Goal: Task Accomplishment & Management: Complete application form

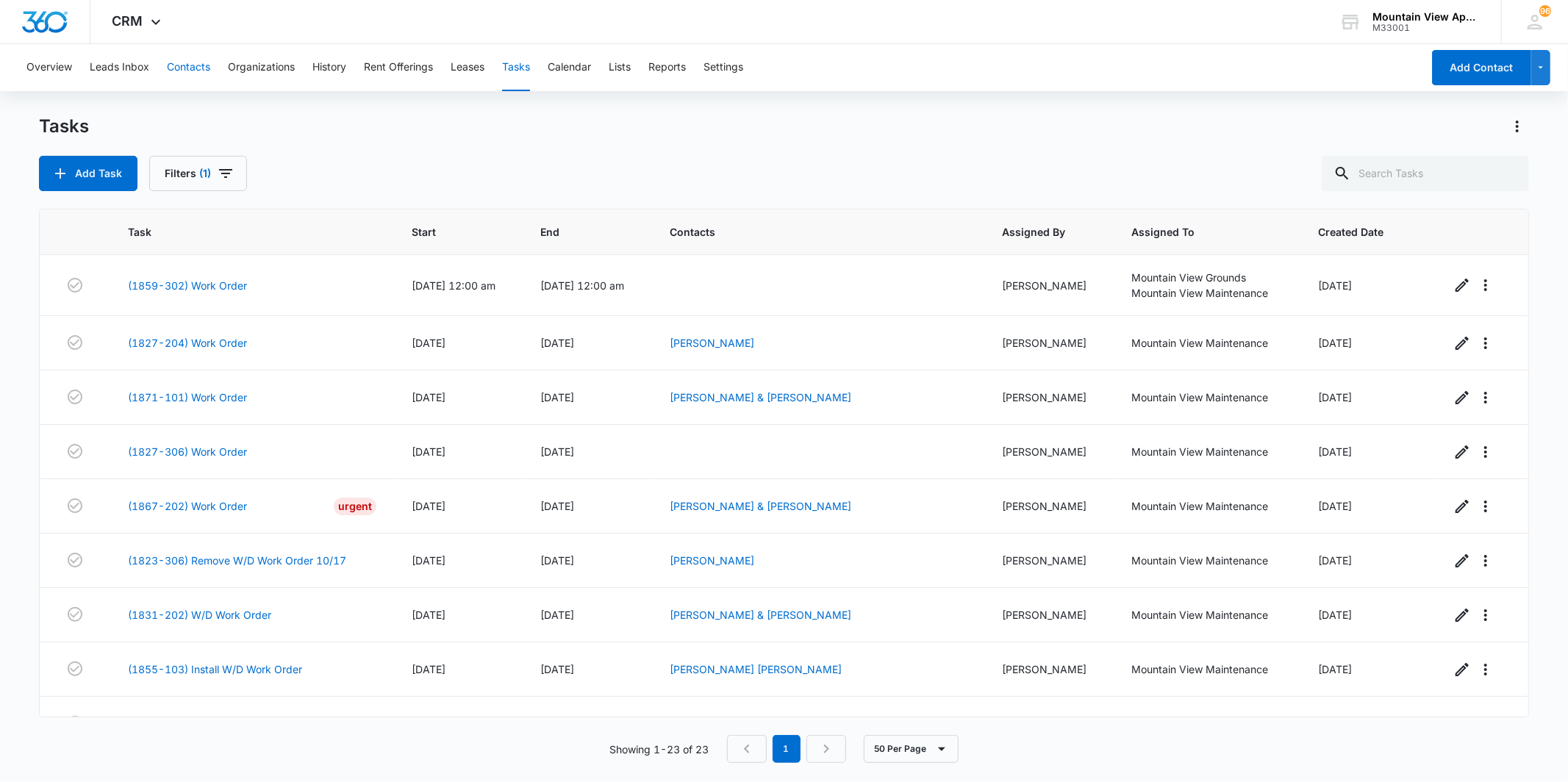
click at [184, 75] on button "Contacts" at bounding box center [189, 67] width 43 height 47
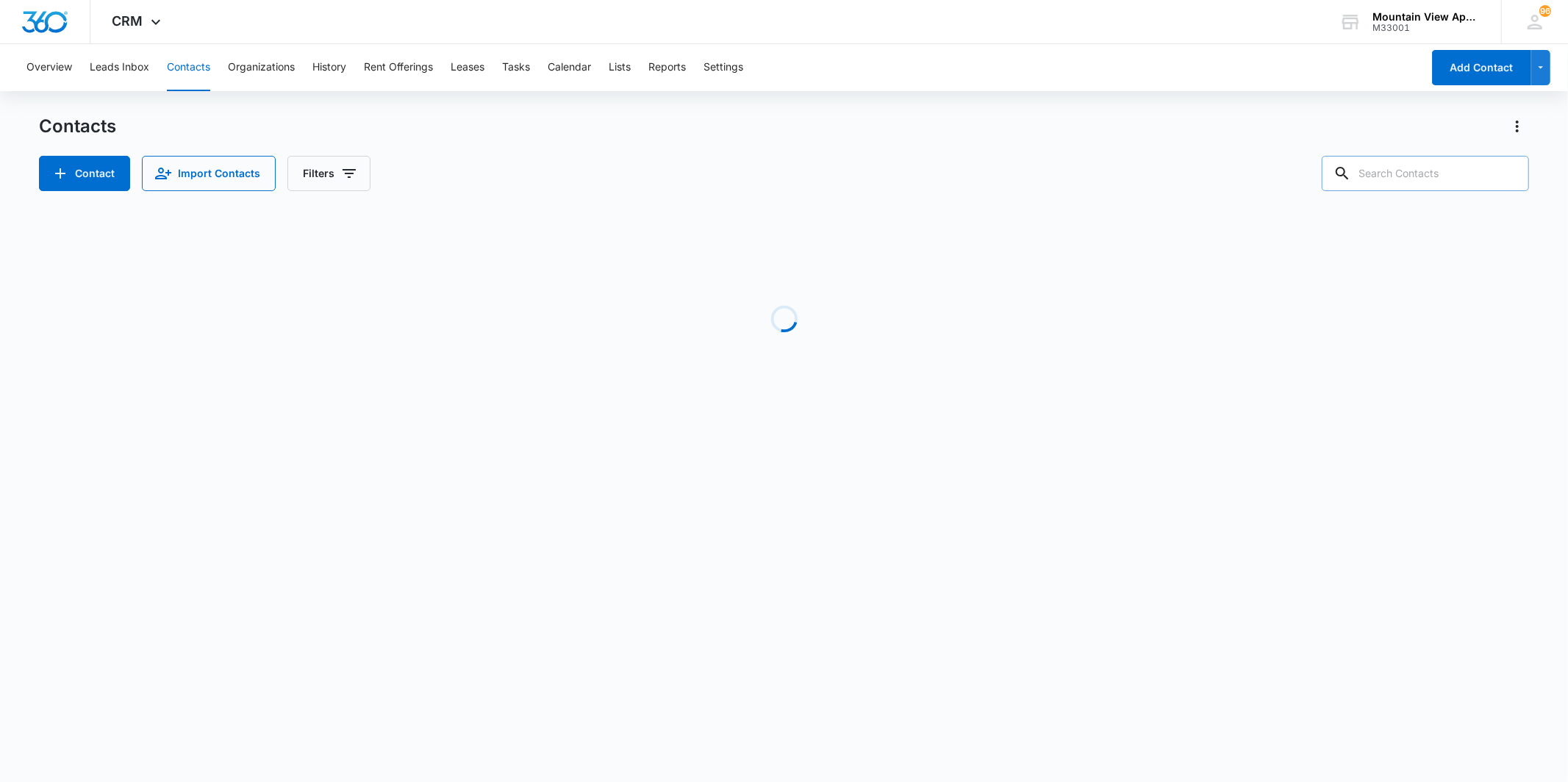
click at [1407, 172] on input "text" at bounding box center [1425, 173] width 208 height 35
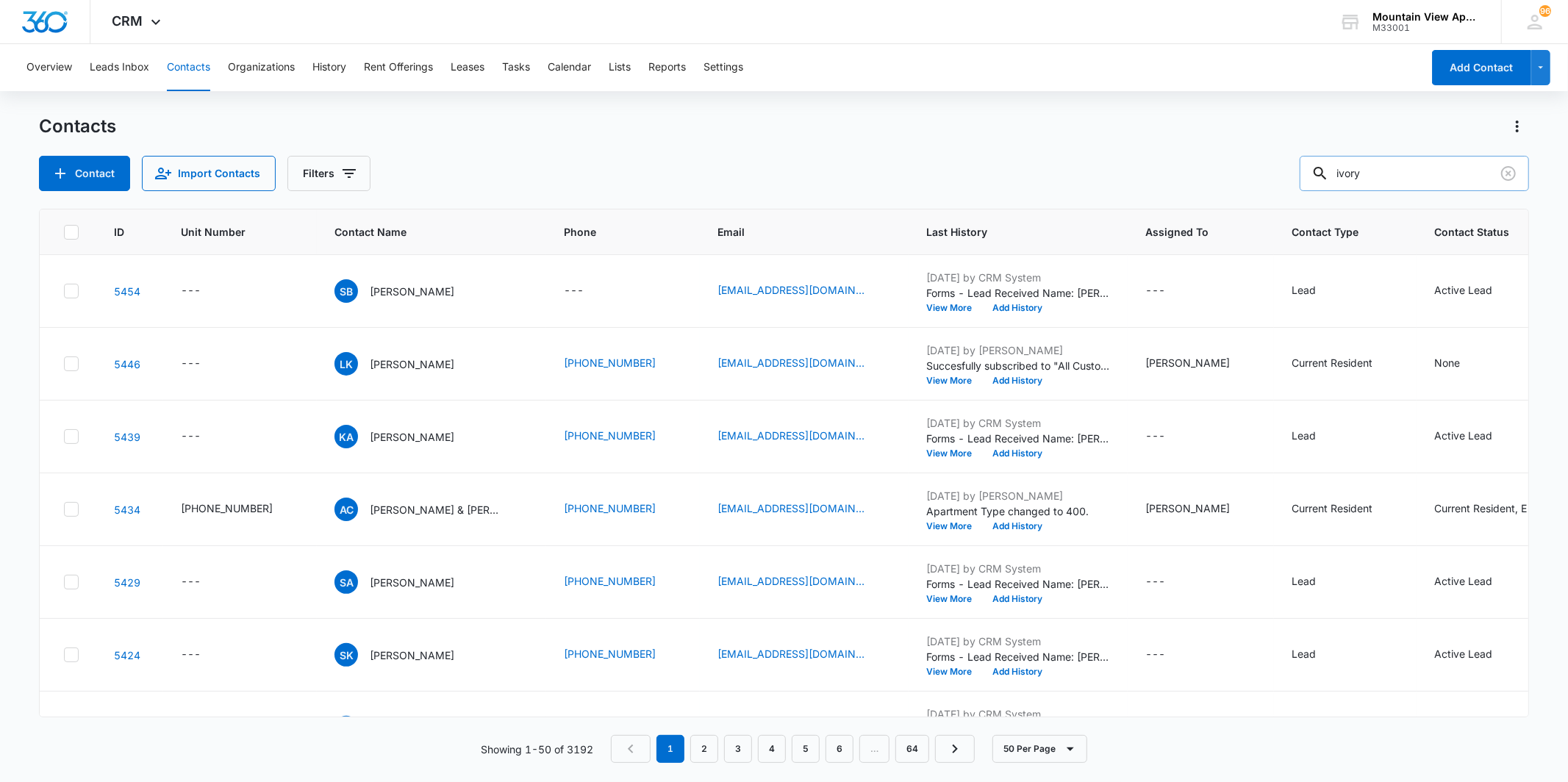
type input "ivory"
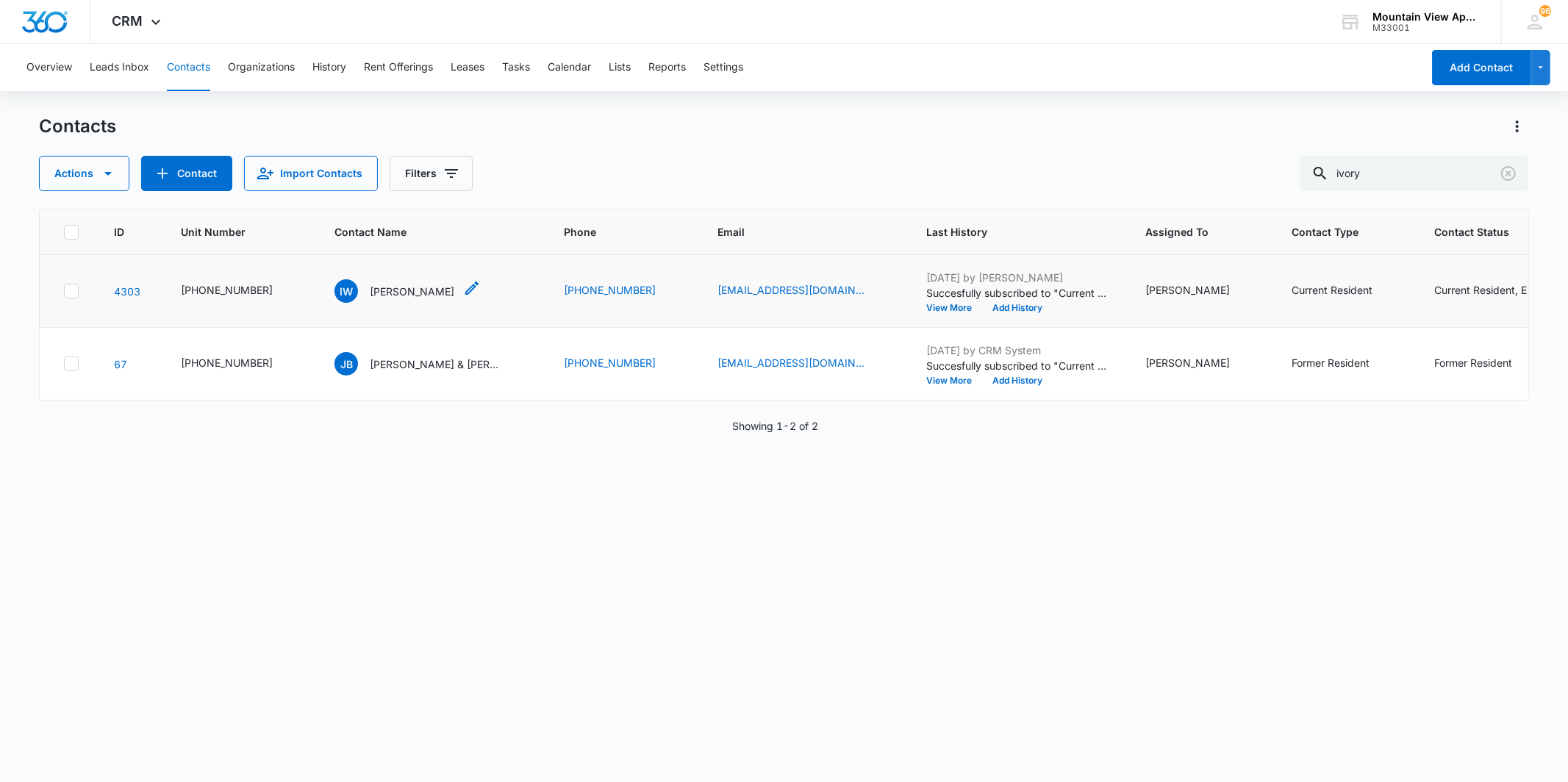
click at [385, 292] on p "[PERSON_NAME]" at bounding box center [412, 291] width 85 height 15
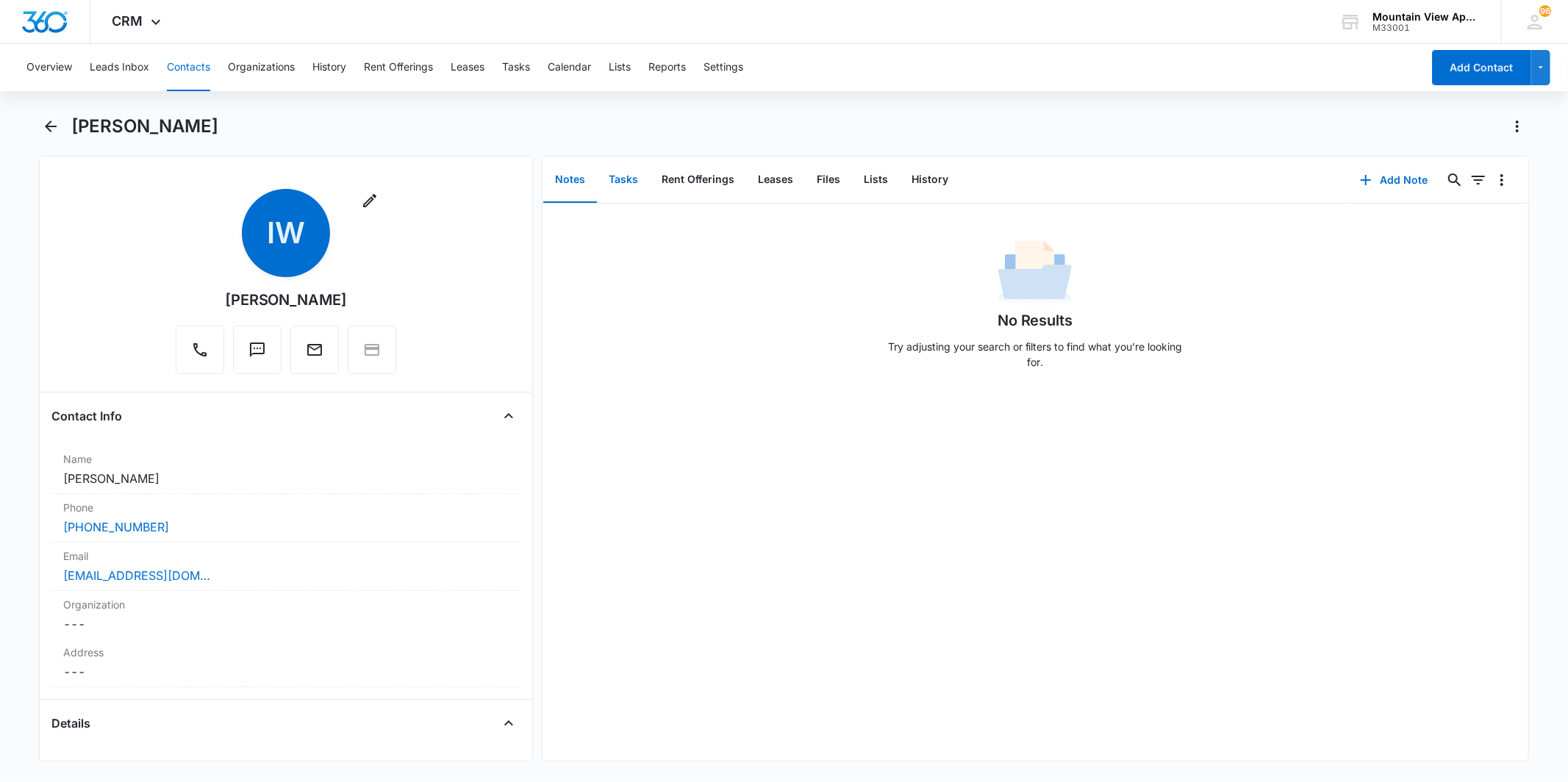
click at [643, 196] on button "Tasks" at bounding box center [623, 180] width 53 height 46
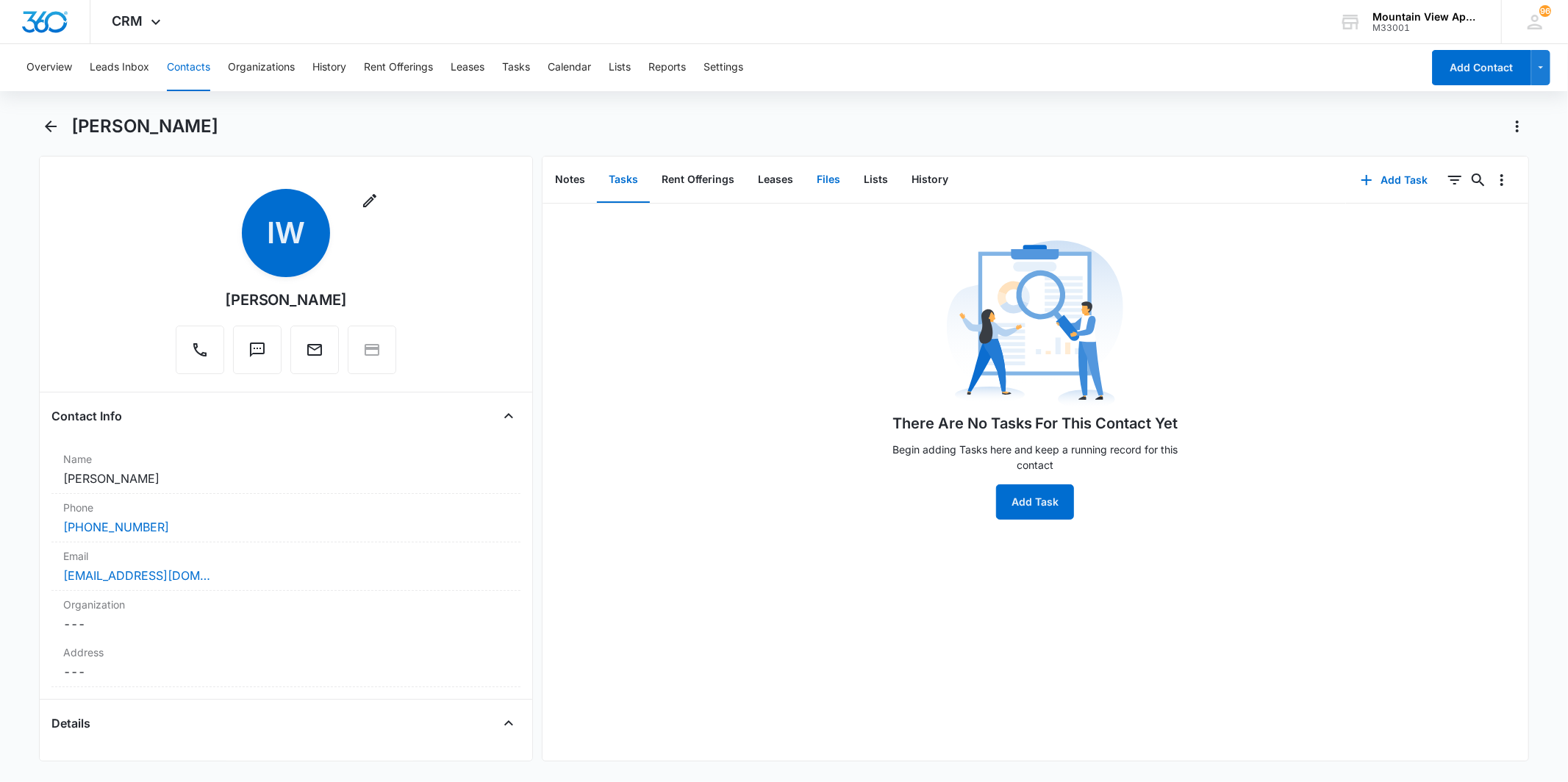
click at [829, 181] on button "Files" at bounding box center [829, 180] width 47 height 46
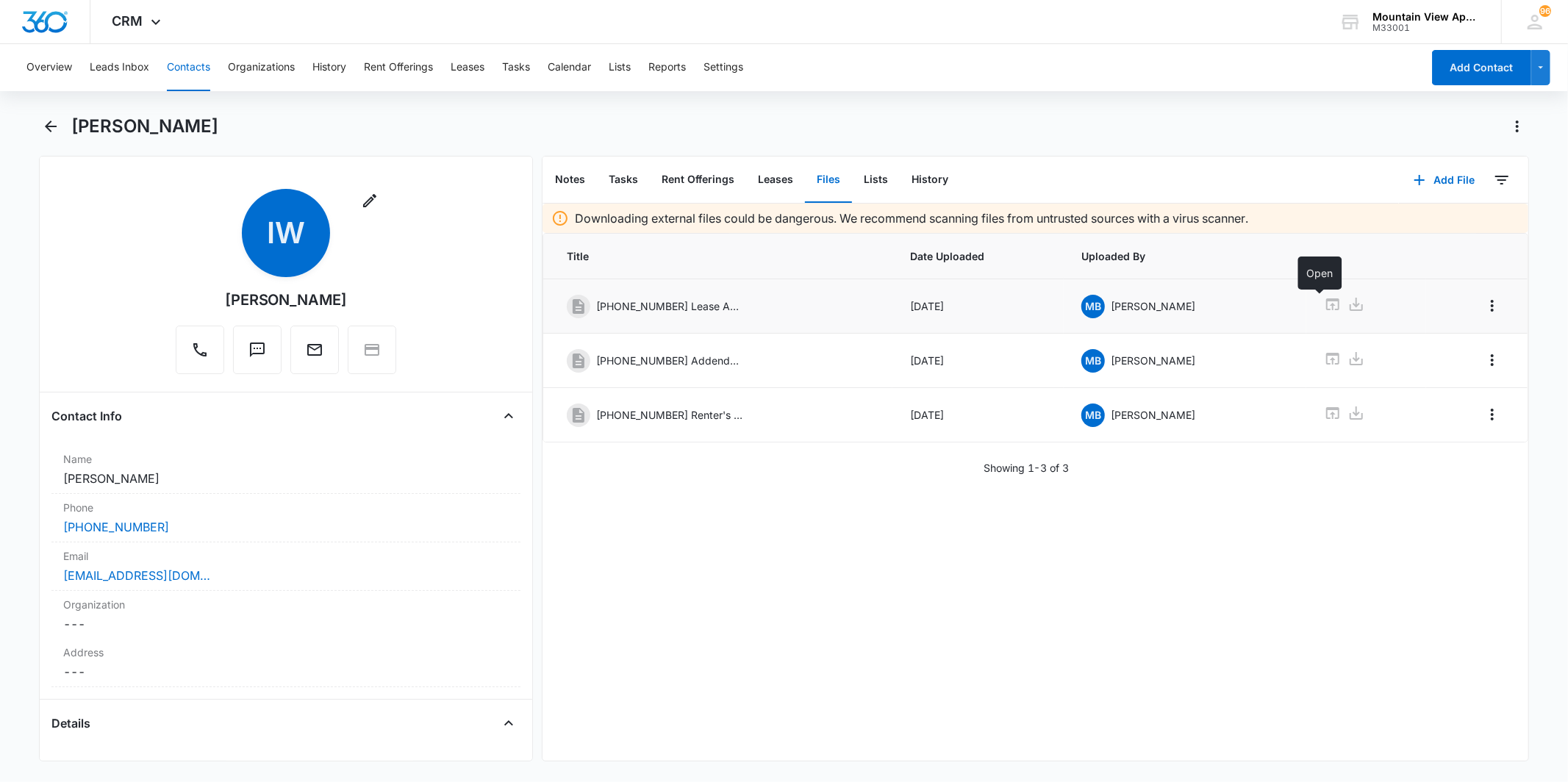
click at [1326, 307] on icon at bounding box center [1332, 304] width 13 height 12
click at [176, 63] on button "Contacts" at bounding box center [189, 67] width 43 height 47
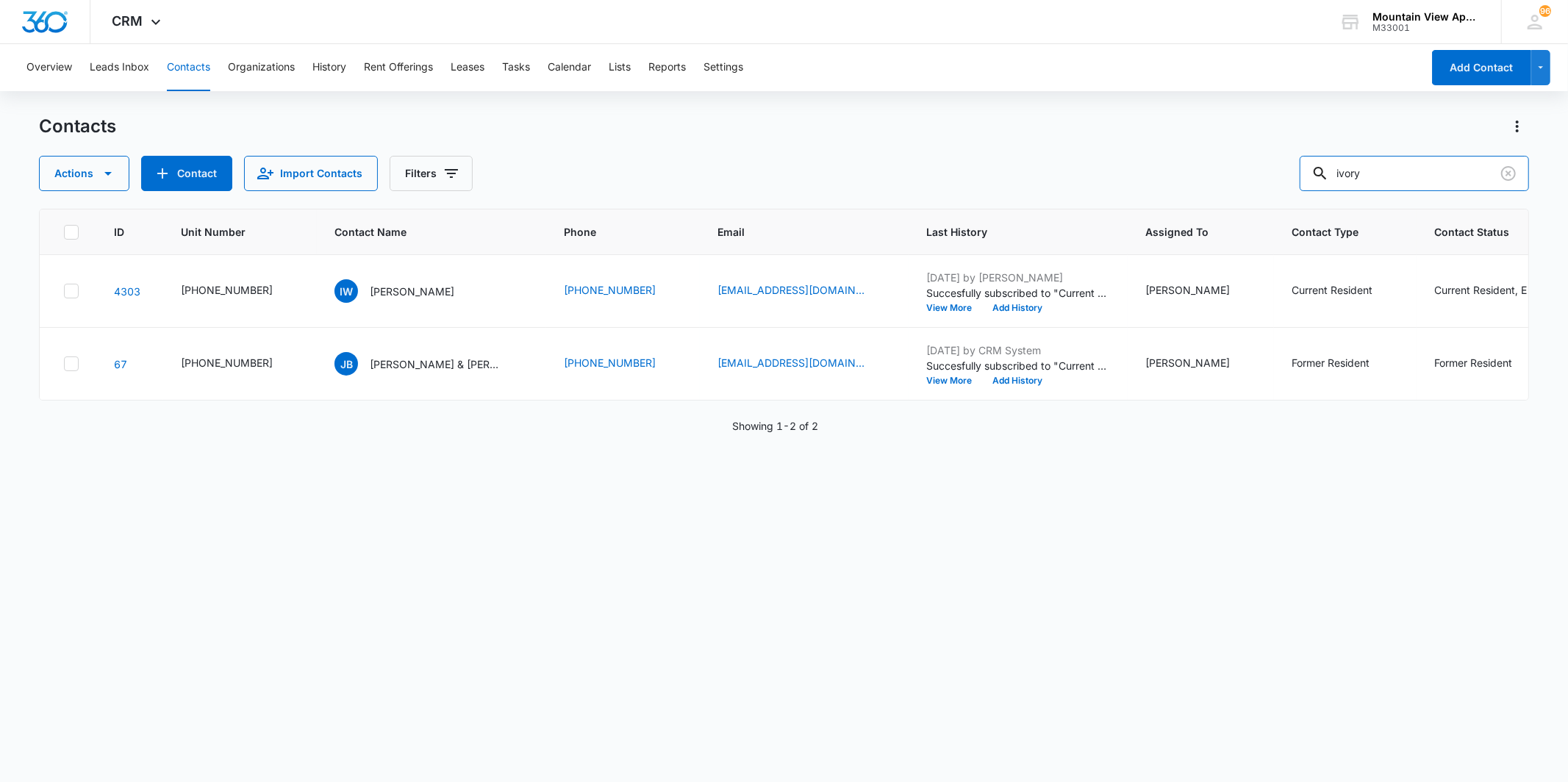
drag, startPoint x: 1387, startPoint y: 166, endPoint x: 1253, endPoint y: 162, distance: 134.1
click at [1253, 159] on div "Actions Contact Import Contacts Filters ivory" at bounding box center [783, 173] width 1490 height 35
type input "1845"
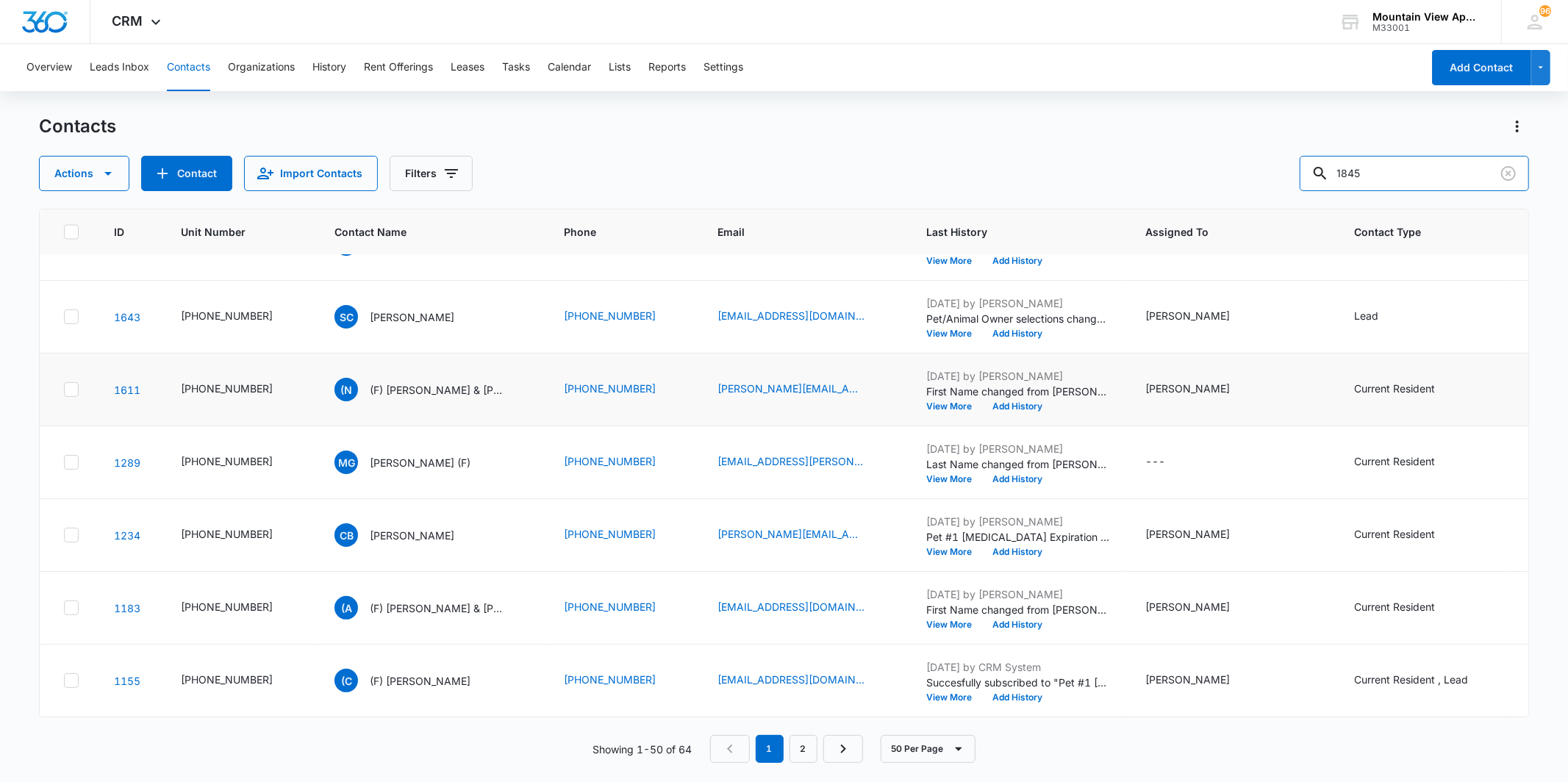
scroll to position [2041, 0]
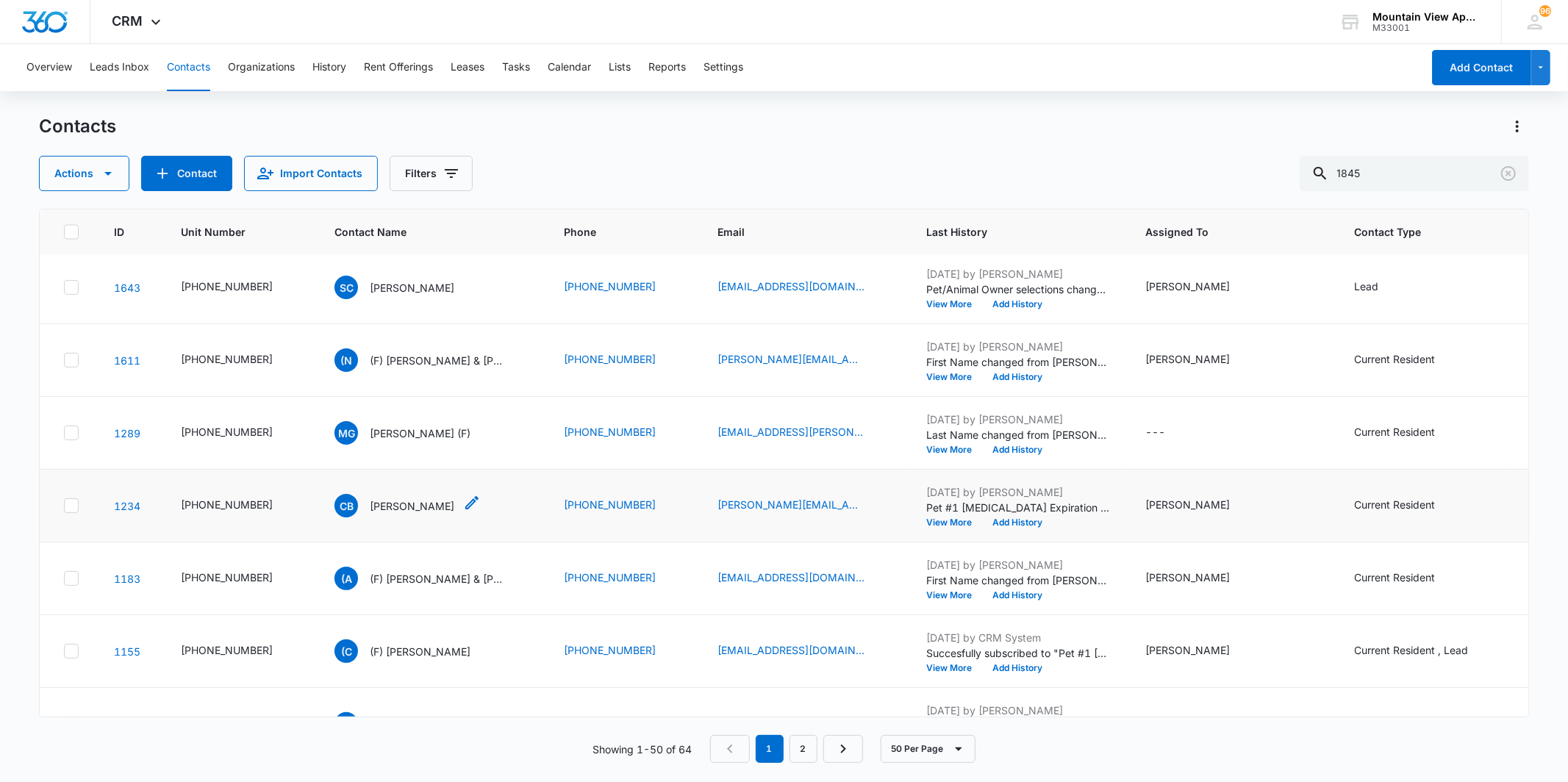
click at [394, 503] on p "[PERSON_NAME]" at bounding box center [412, 505] width 85 height 15
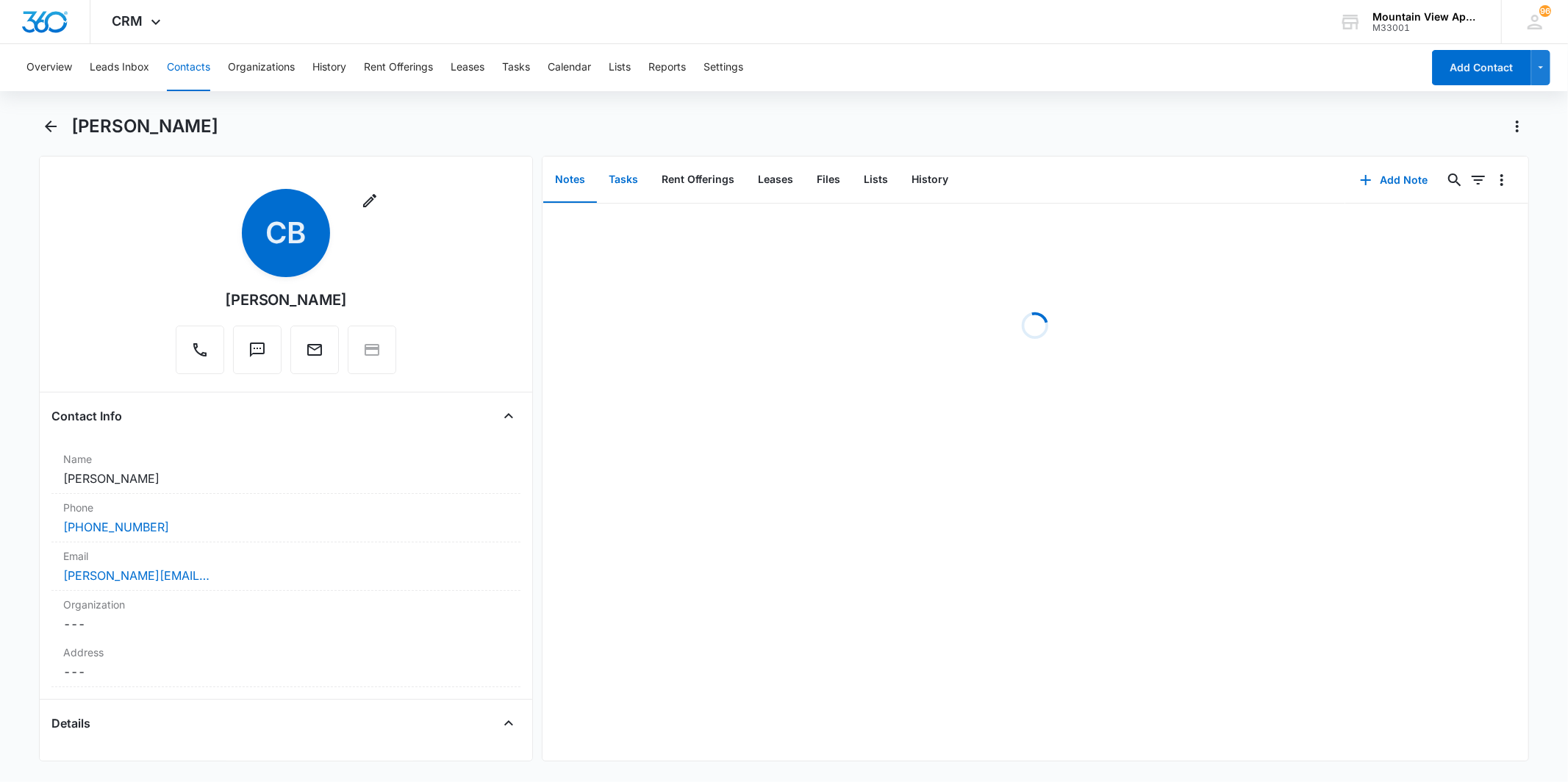
click at [628, 182] on button "Tasks" at bounding box center [623, 180] width 53 height 46
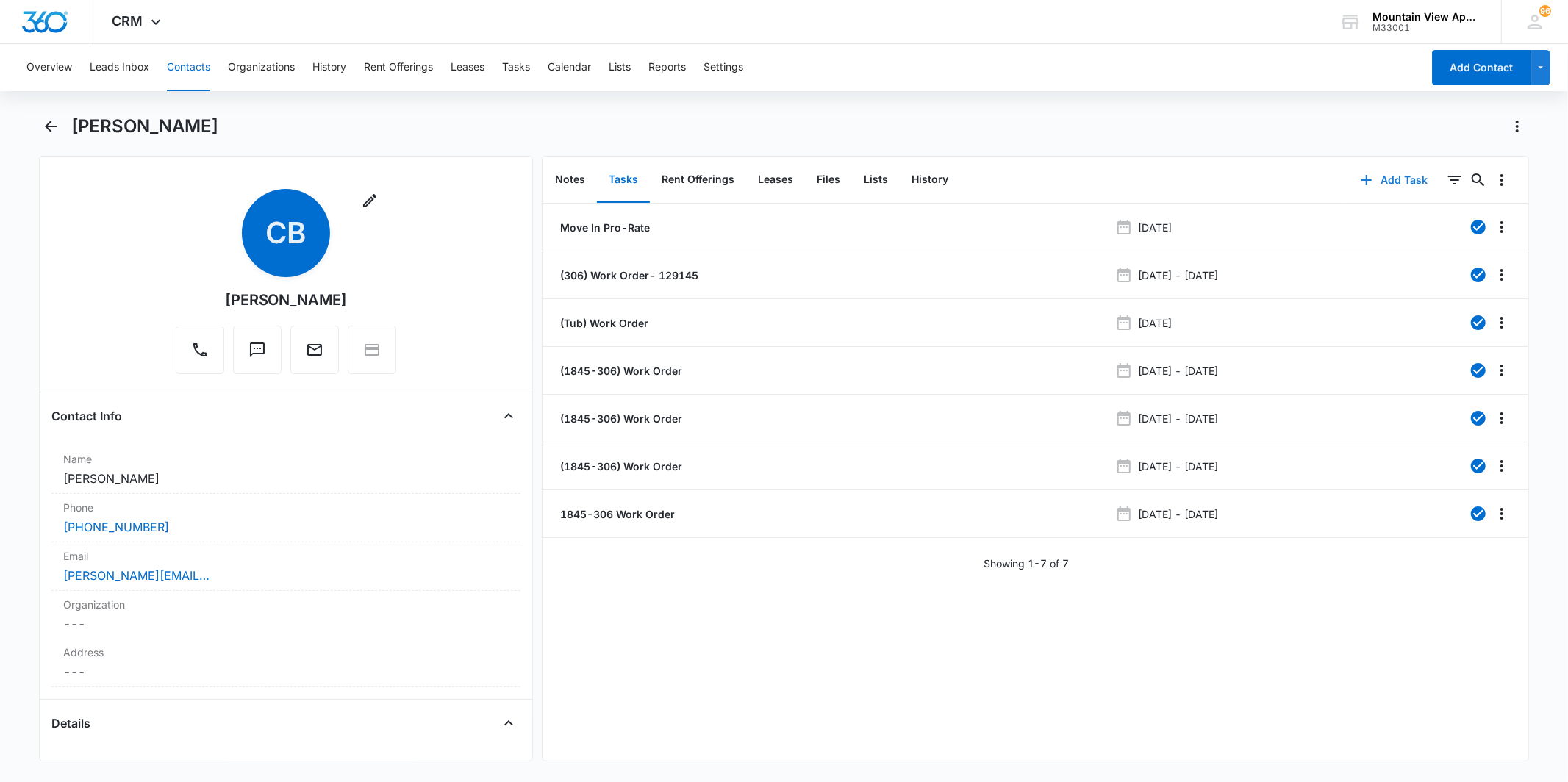
click at [1376, 184] on button "Add Task" at bounding box center [1394, 180] width 97 height 35
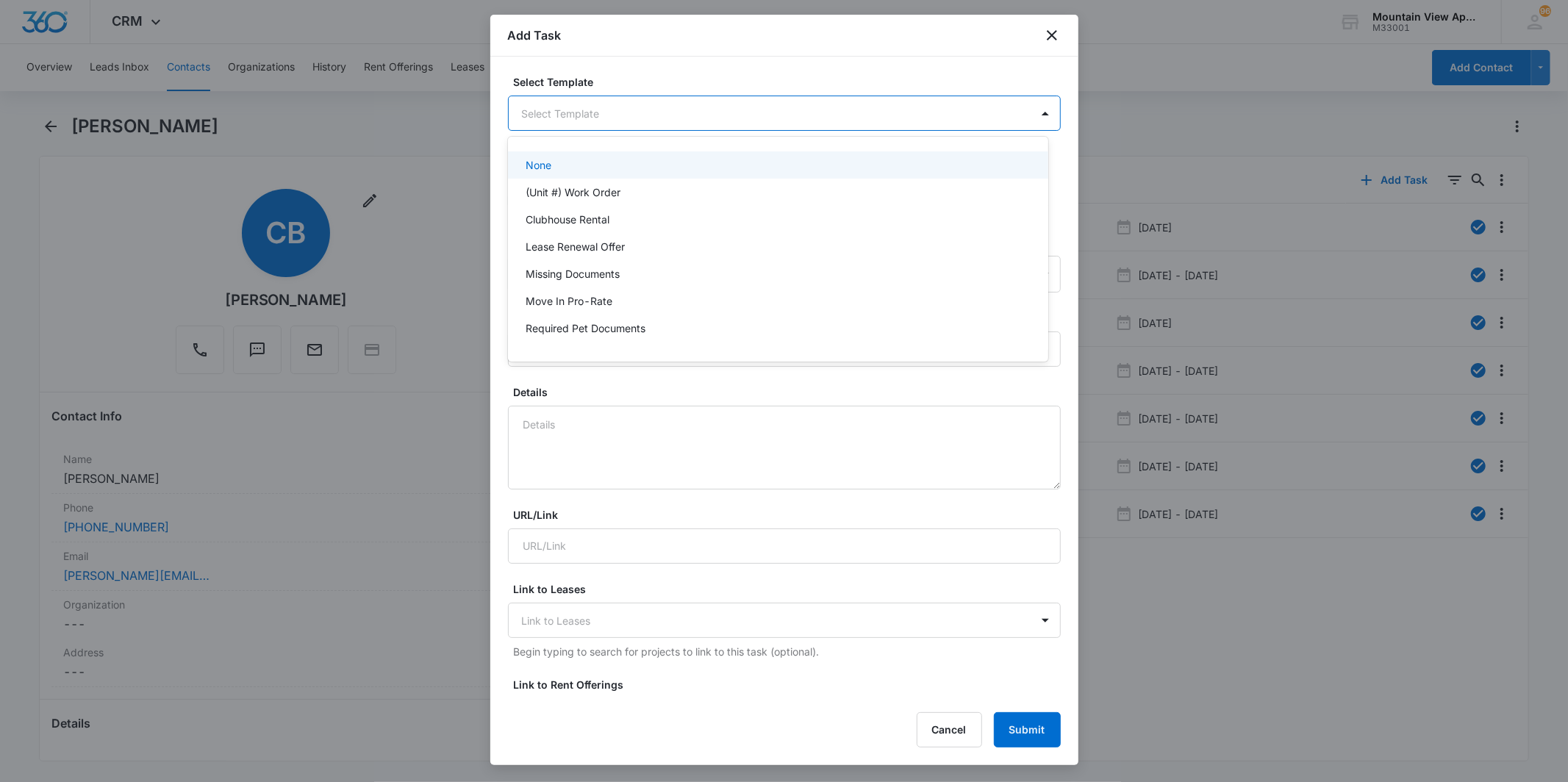
click at [759, 112] on body "CRM Apps Reputation Websites Forms CRM Email Social Content Ads Intelligence Fi…" at bounding box center [784, 391] width 1568 height 782
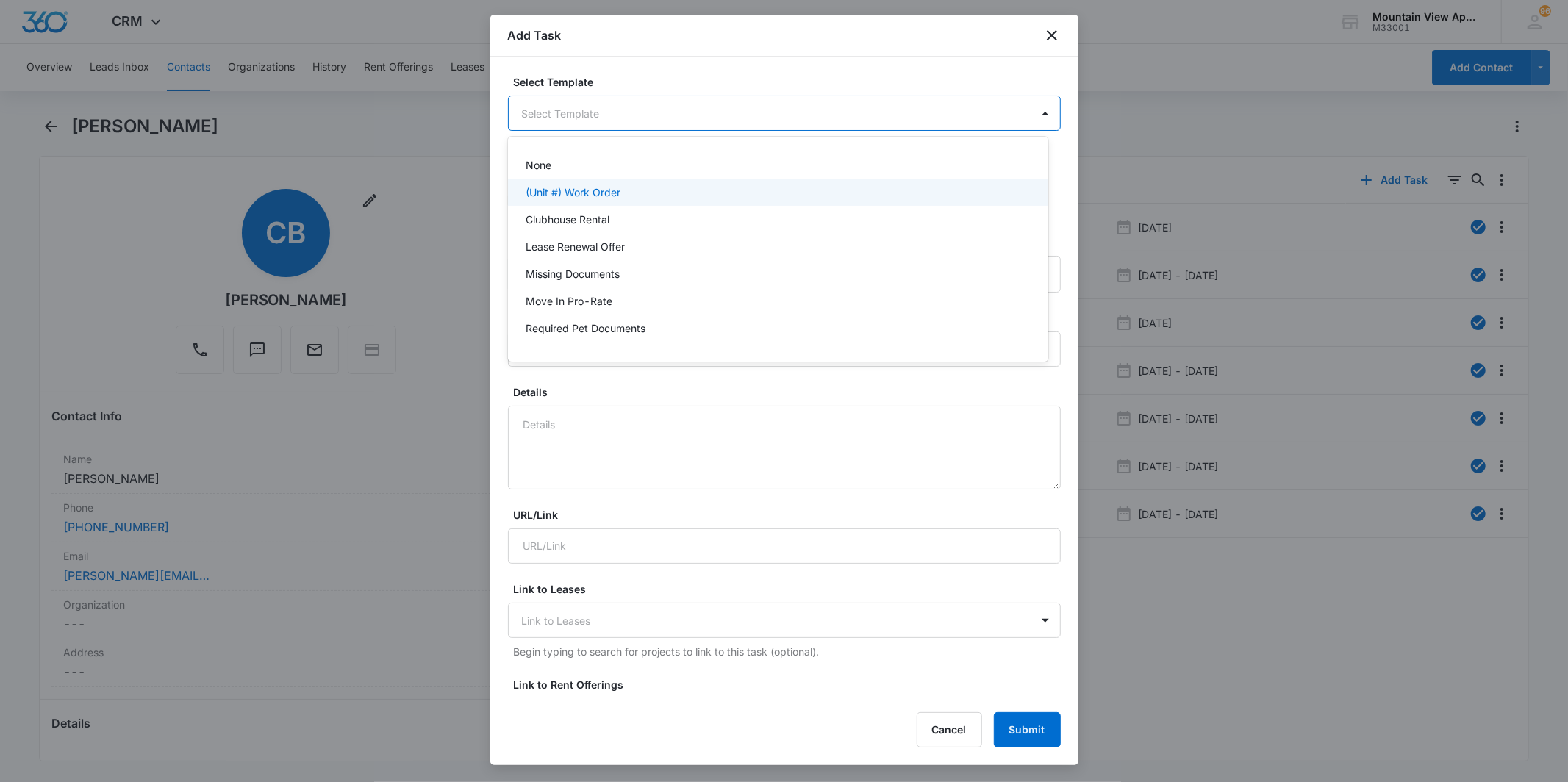
click at [747, 182] on div "(Unit #) Work Order" at bounding box center [778, 192] width 540 height 27
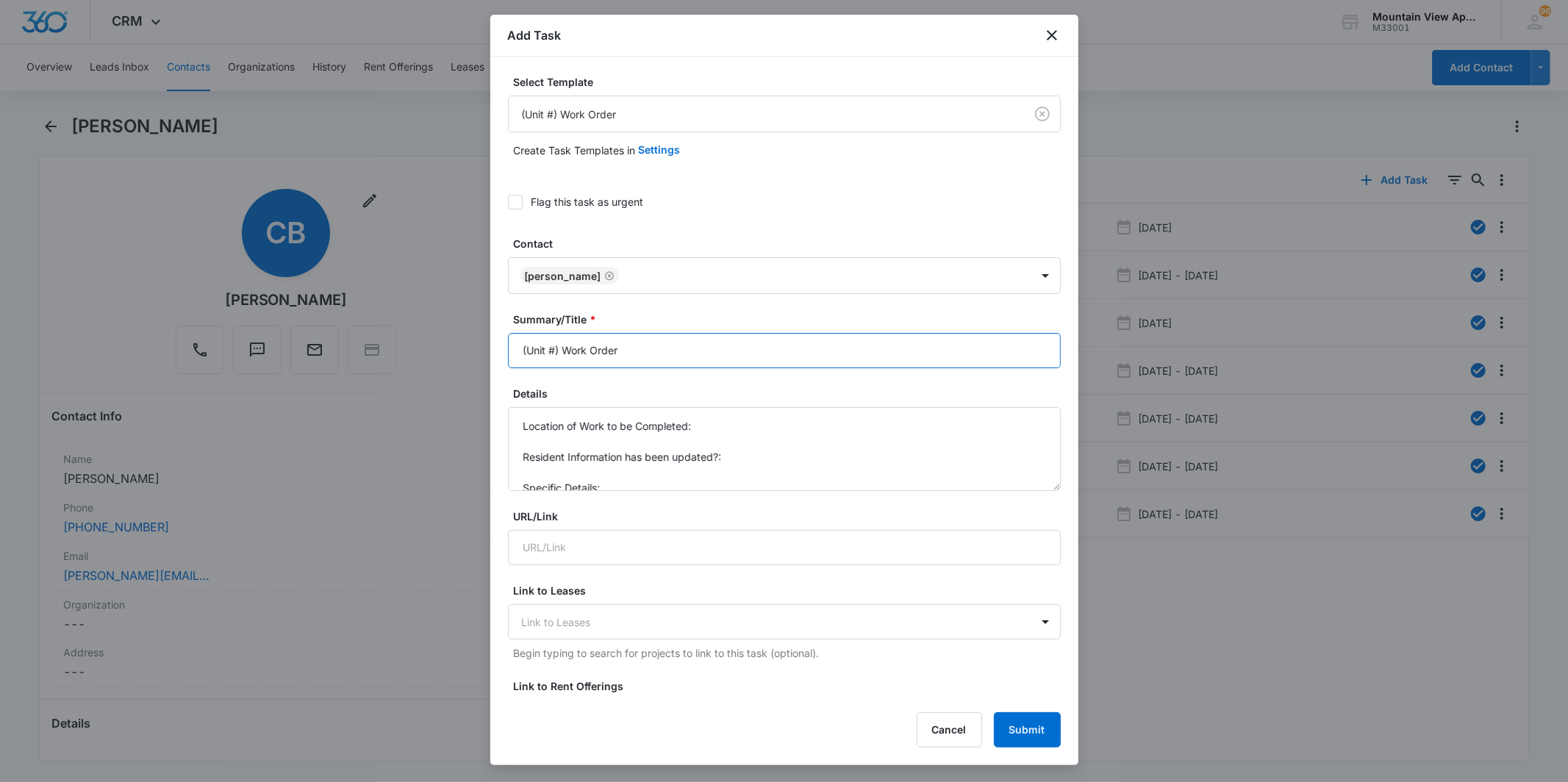
click at [552, 346] on input "(Unit #) Work Order" at bounding box center [784, 350] width 553 height 35
click at [551, 347] on input "(Unit #) Work Order" at bounding box center [784, 350] width 553 height 35
click at [550, 348] on input "(Unit #) Work Order" at bounding box center [784, 350] width 553 height 35
click at [553, 350] on input "(Unit #) Work Order" at bounding box center [784, 350] width 553 height 35
click at [557, 350] on input "(Unit #) Work Order" at bounding box center [784, 350] width 553 height 35
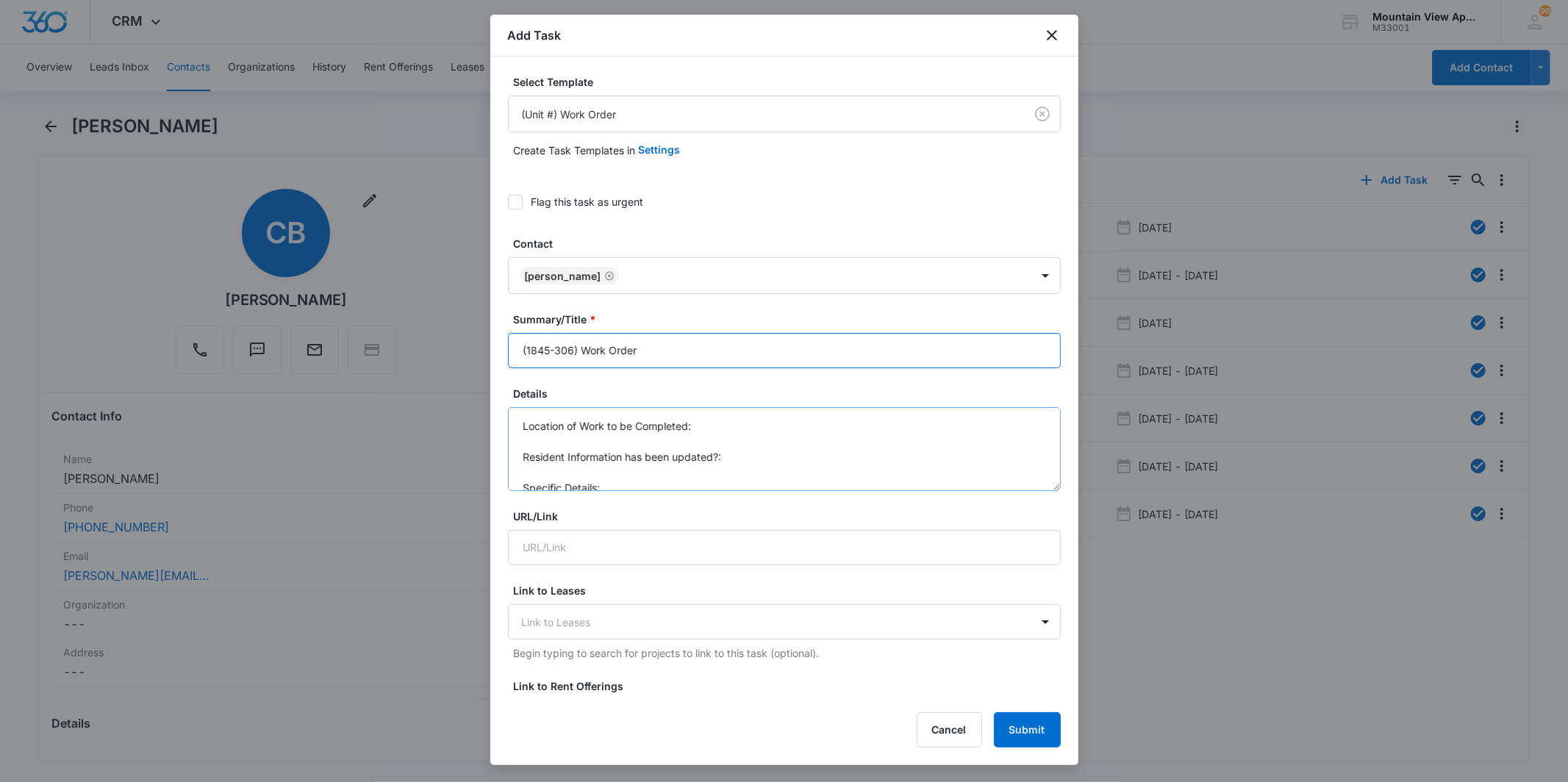
type input "(1845-306) Work Order"
click at [747, 423] on textarea "Location of Work to be Completed: Resident Information has been updated?: Speci…" at bounding box center [784, 449] width 553 height 84
click at [684, 486] on textarea "Location of Work to be Completed: Laundry Resident Information has been updated…" at bounding box center [784, 449] width 553 height 84
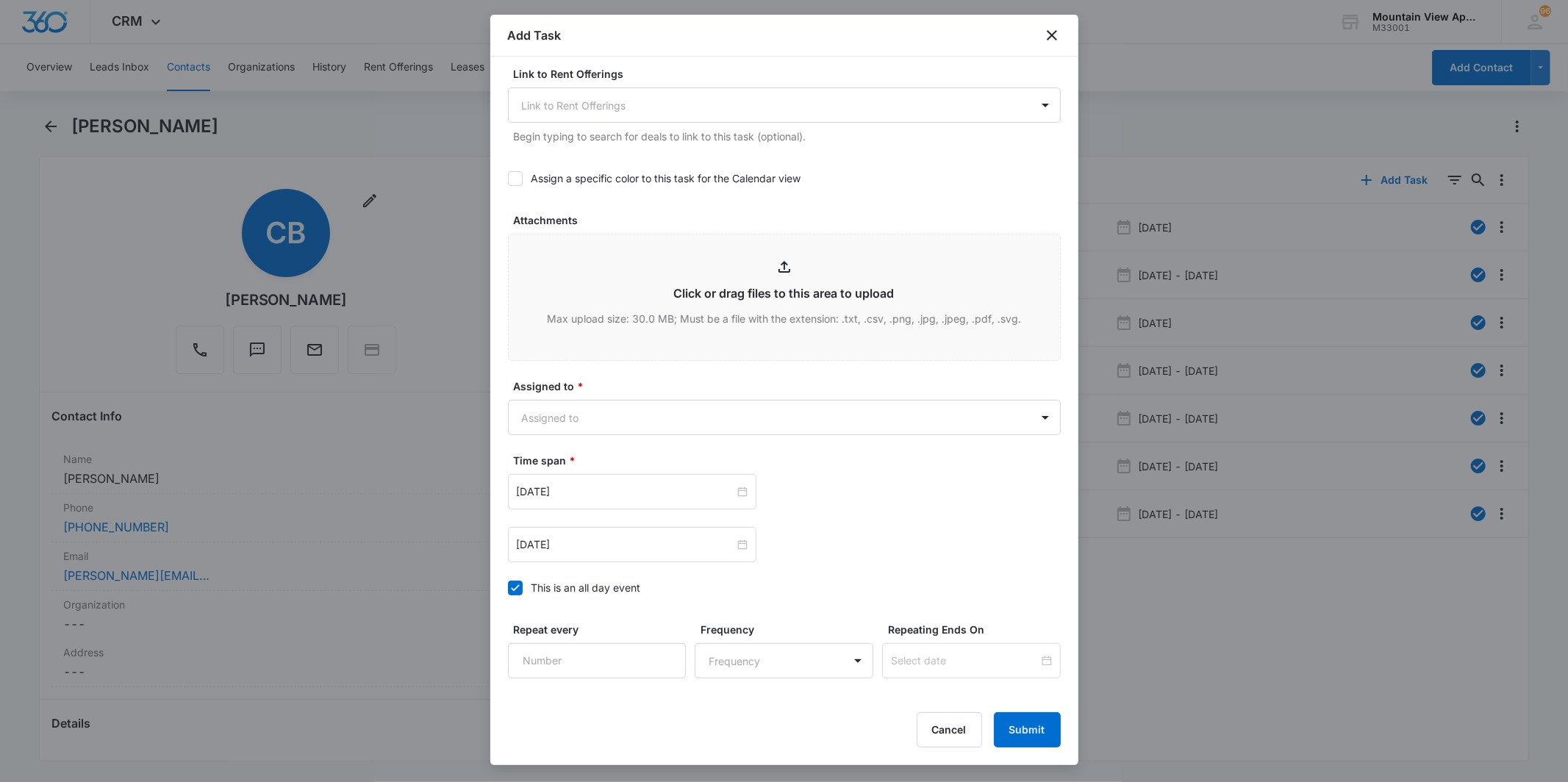
scroll to position [717, 0]
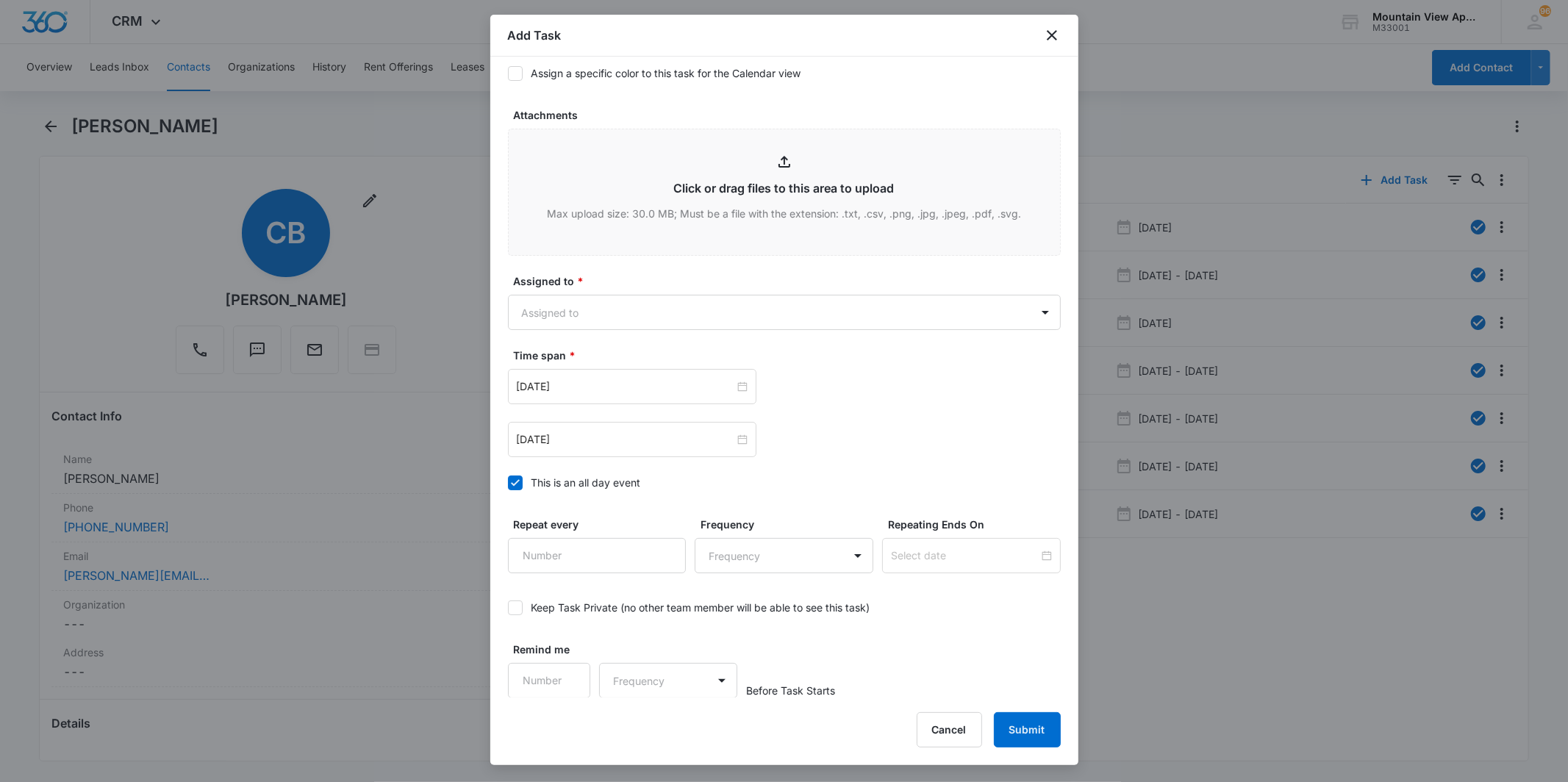
type textarea "Location of Work to be Completed: Laundry Resident Information has been updated…"
click at [672, 322] on body "CRM Apps Reputation Websites Forms CRM Email Social Content Ads Intelligence Fi…" at bounding box center [784, 391] width 1568 height 782
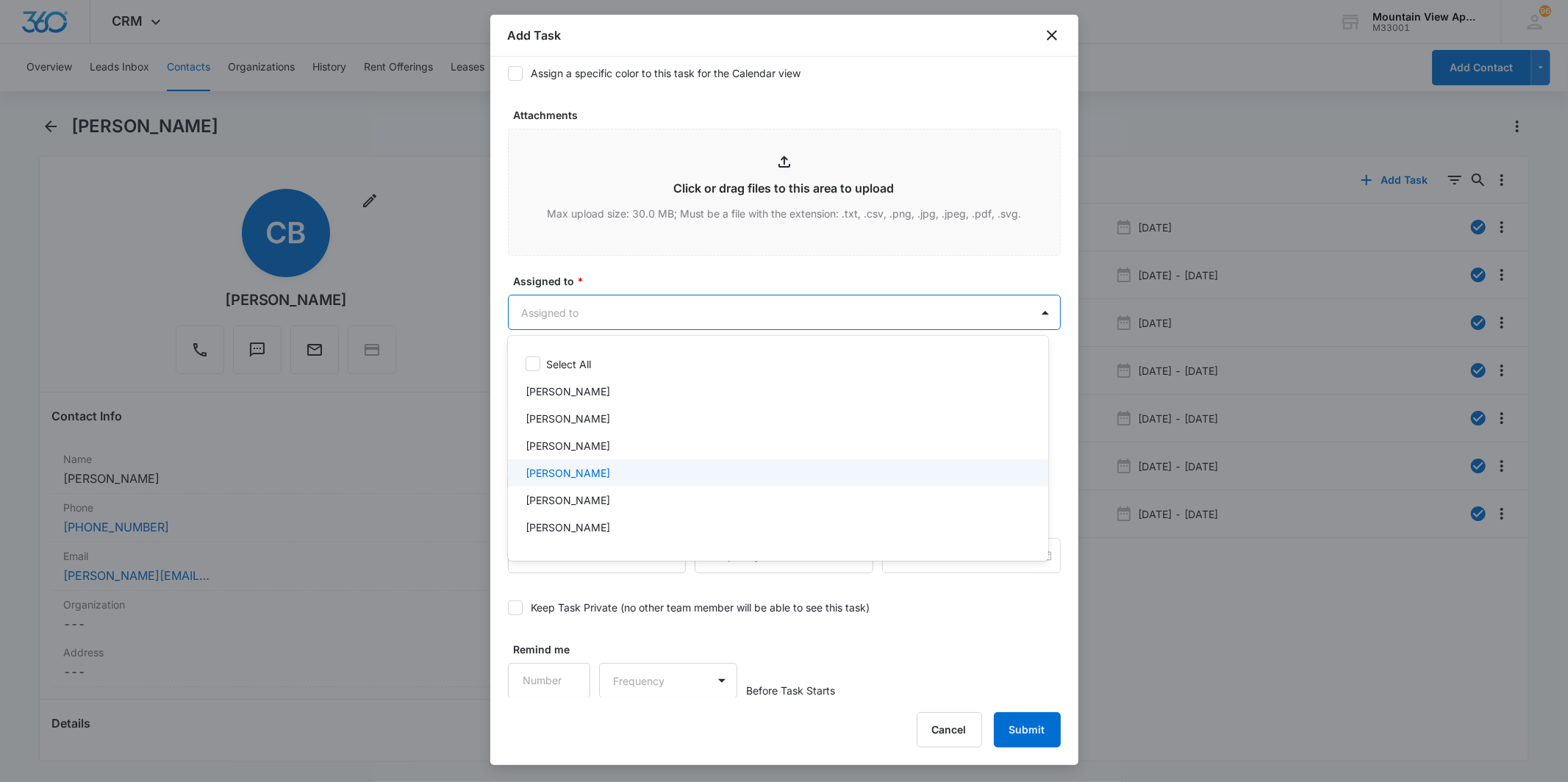
scroll to position [320, 0]
click at [707, 478] on div "Mountain View Maintenance" at bounding box center [777, 479] width 503 height 15
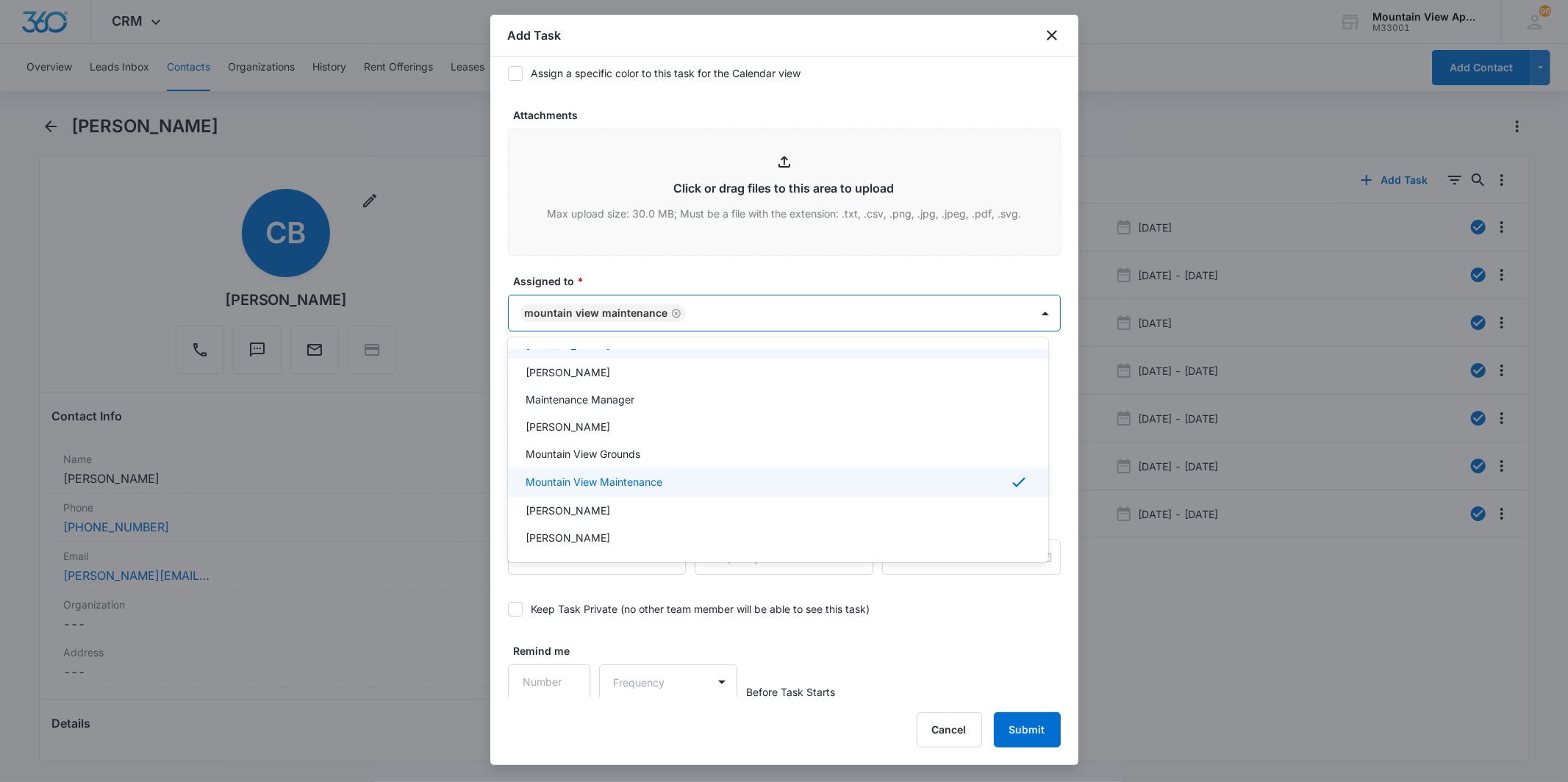
click at [728, 316] on div at bounding box center [784, 391] width 1568 height 782
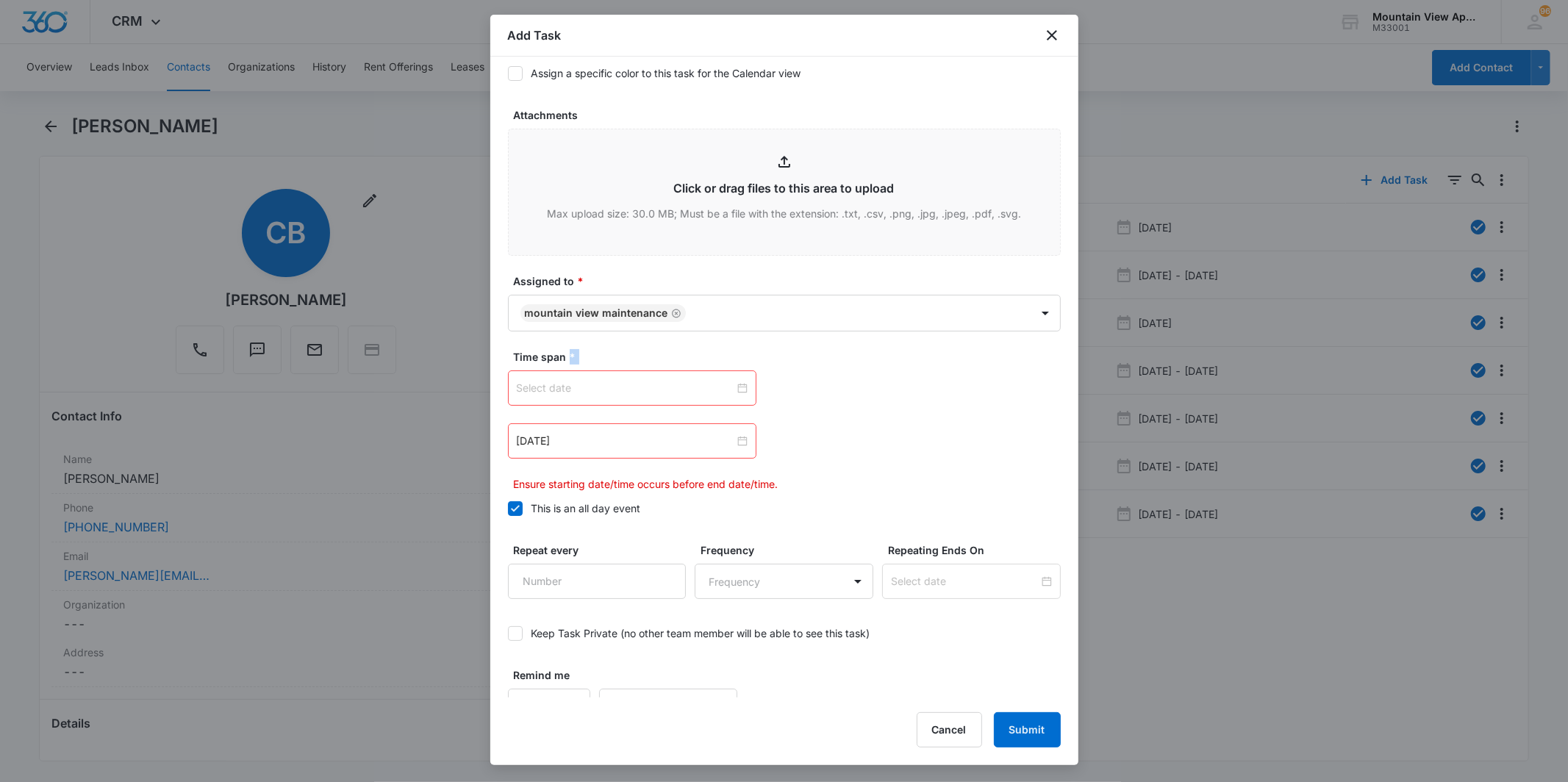
click at [737, 384] on div at bounding box center [632, 388] width 231 height 16
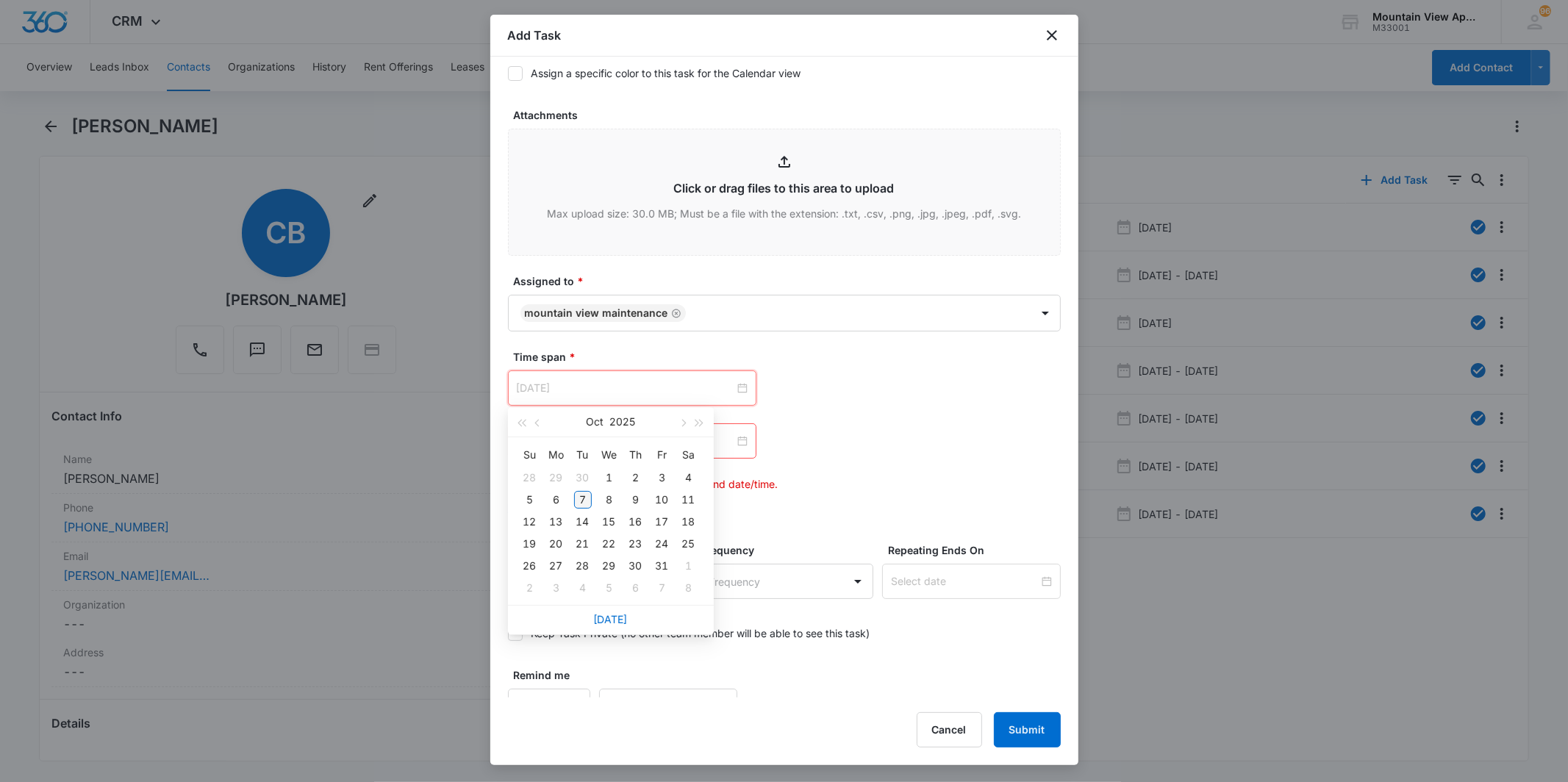
type input "[DATE]"
click at [578, 502] on div "7" at bounding box center [584, 500] width 18 height 18
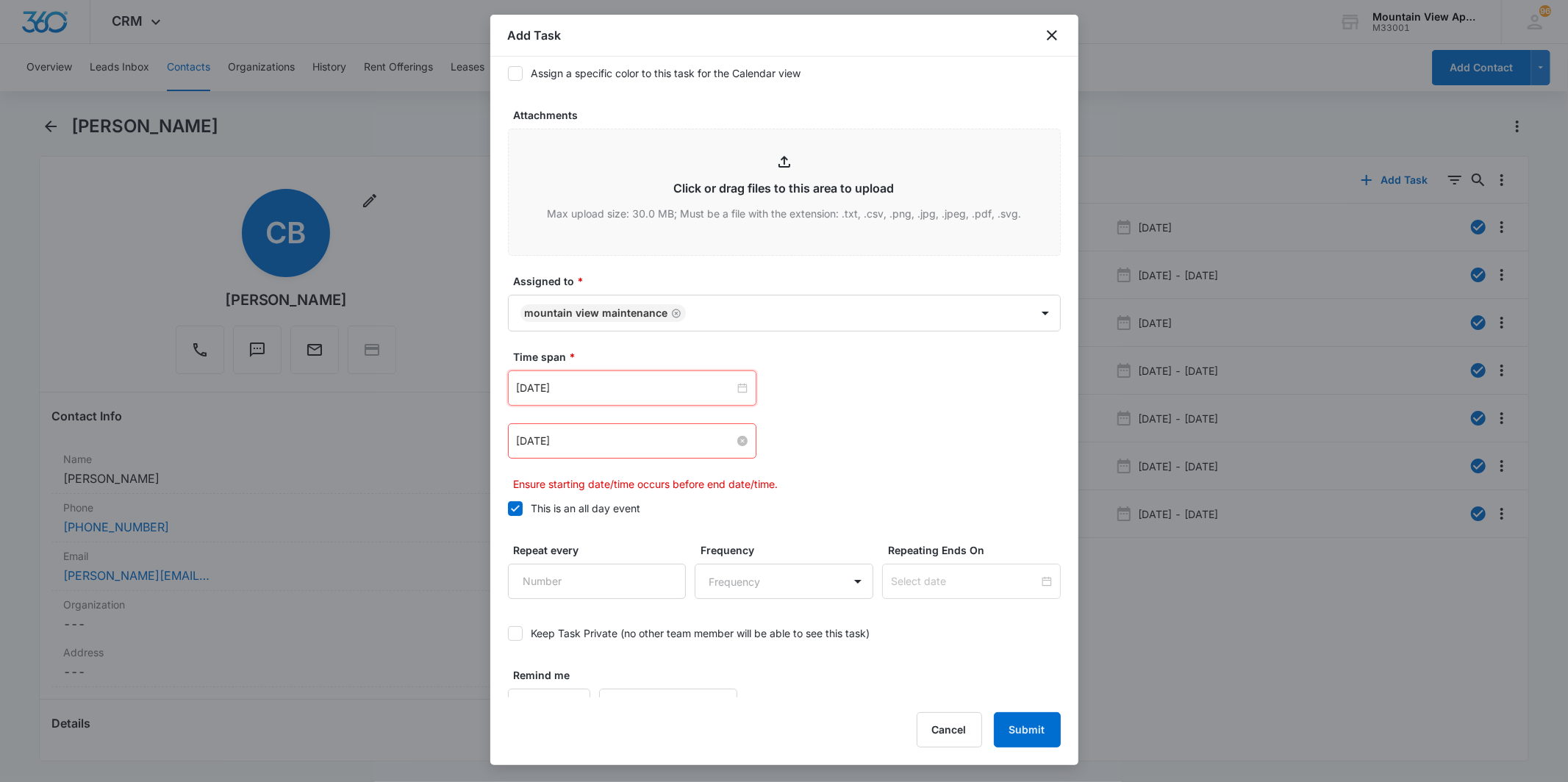
drag, startPoint x: 737, startPoint y: 435, endPoint x: 728, endPoint y: 444, distance: 12.7
click at [728, 444] on input at bounding box center [626, 441] width 218 height 16
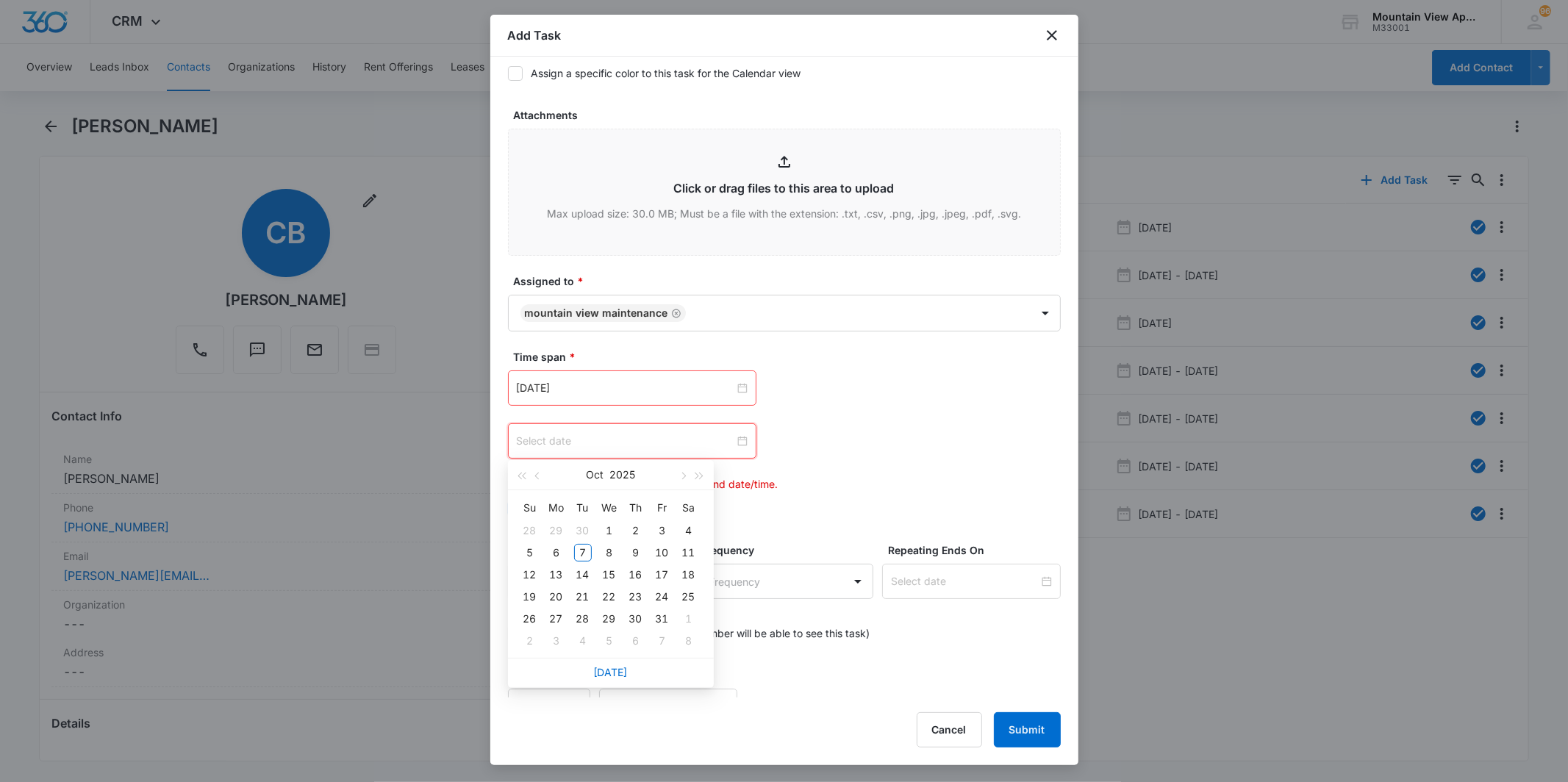
click at [741, 434] on div at bounding box center [632, 441] width 231 height 16
type input "[DATE]"
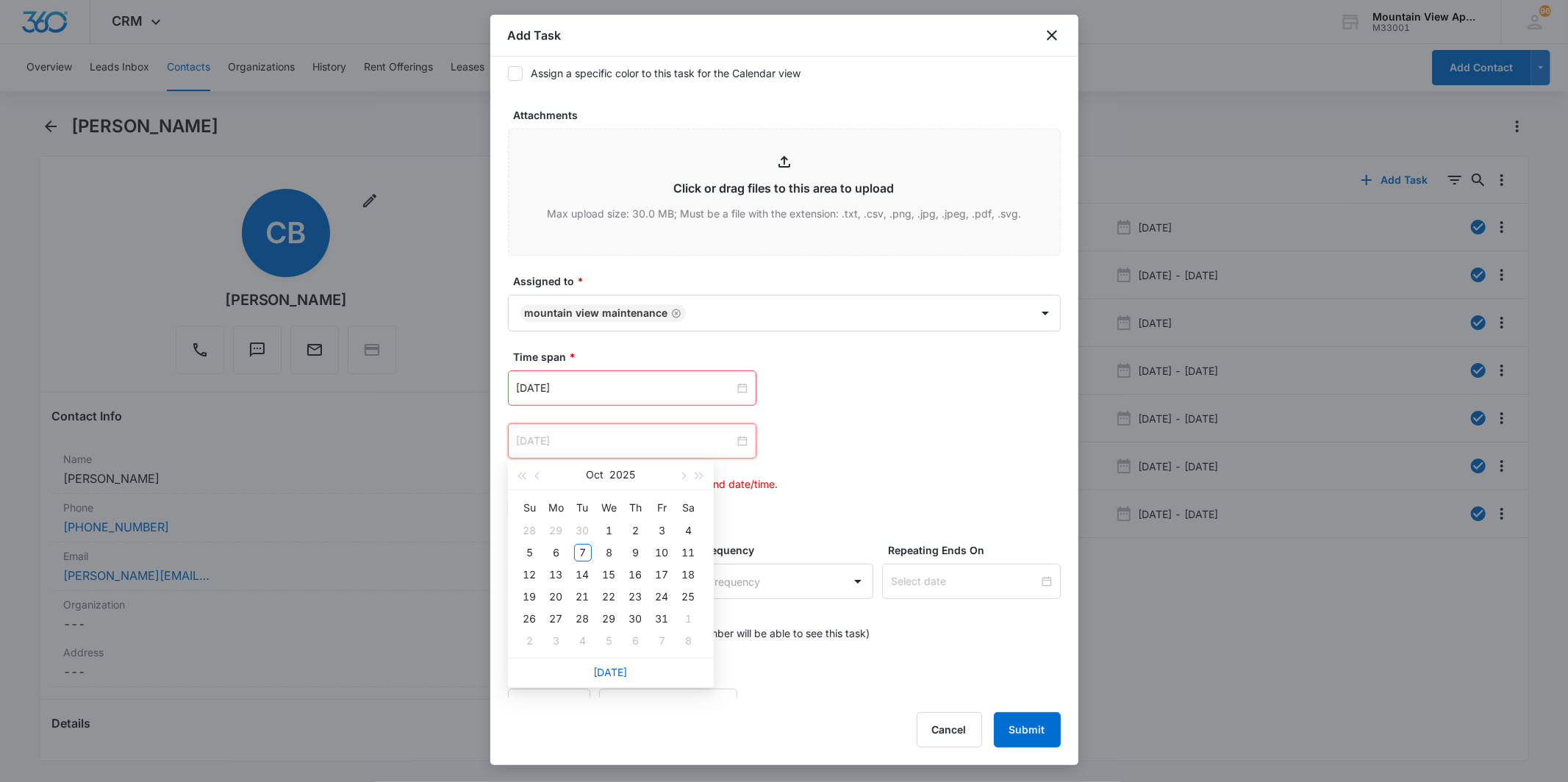
drag, startPoint x: 660, startPoint y: 547, endPoint x: 665, endPoint y: 530, distance: 17.7
click at [660, 548] on div "10" at bounding box center [663, 553] width 18 height 18
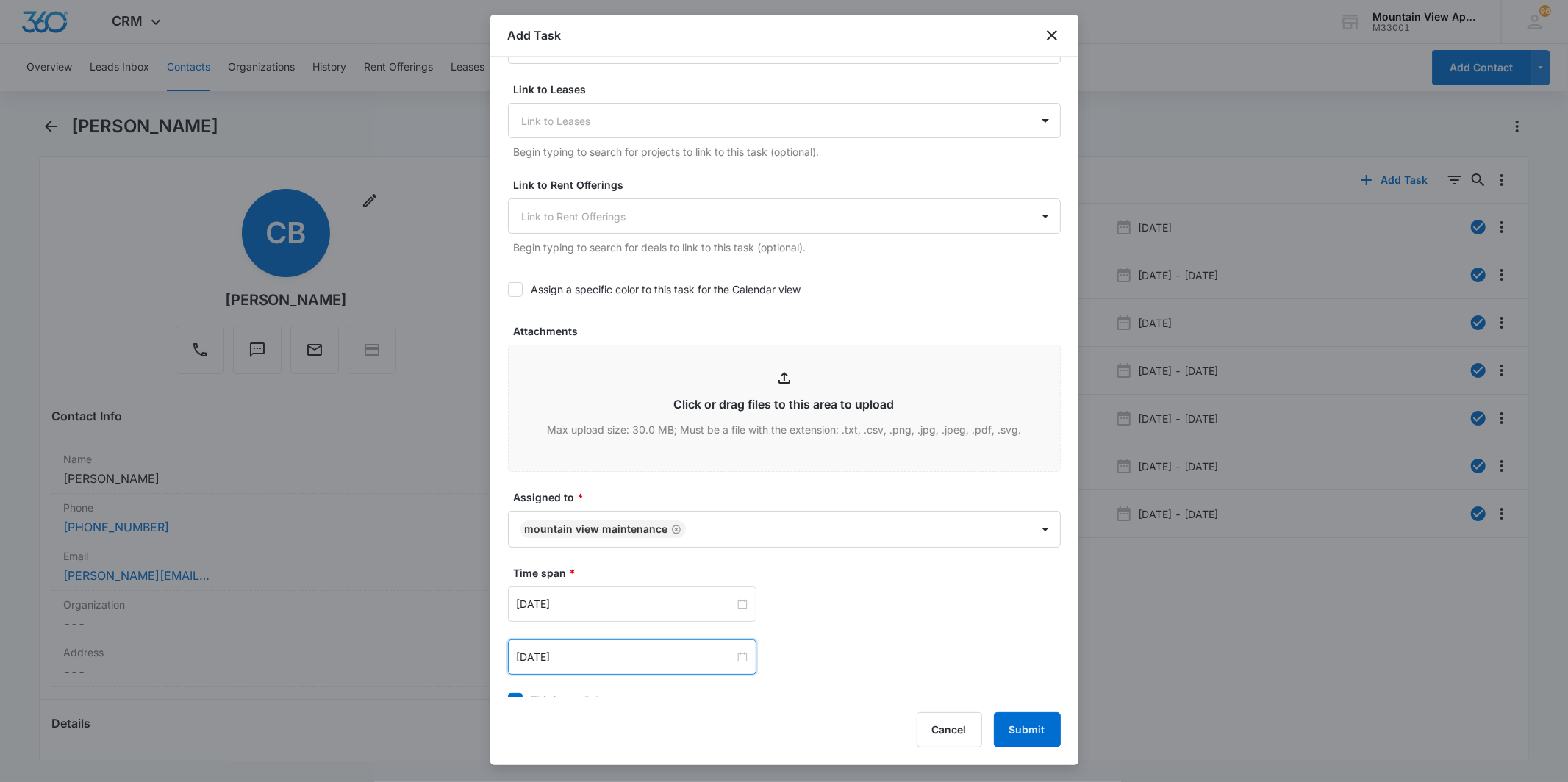
scroll to position [719, 0]
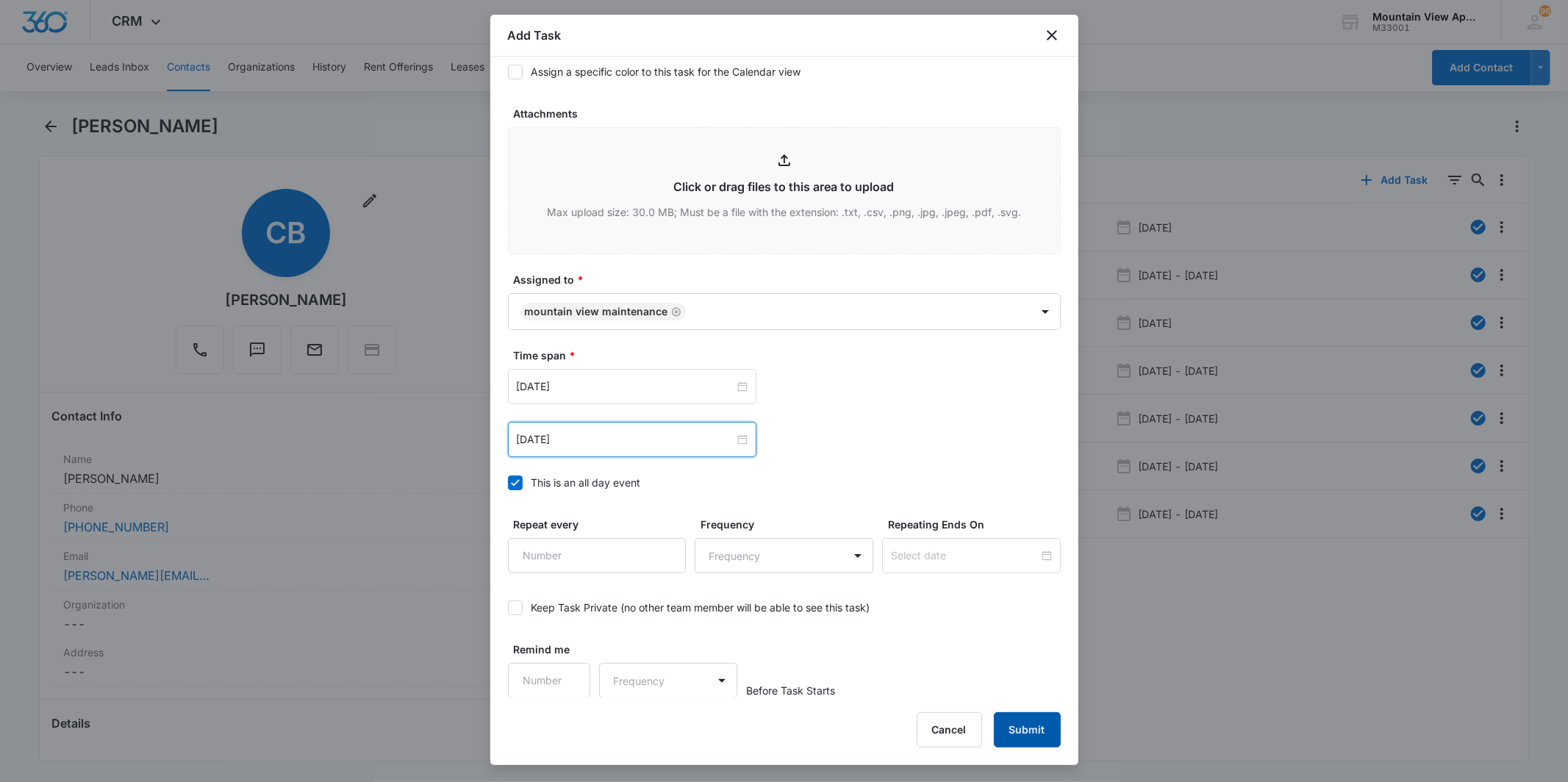
click at [1039, 728] on button "Submit" at bounding box center [1028, 729] width 67 height 35
